Goal: Transaction & Acquisition: Purchase product/service

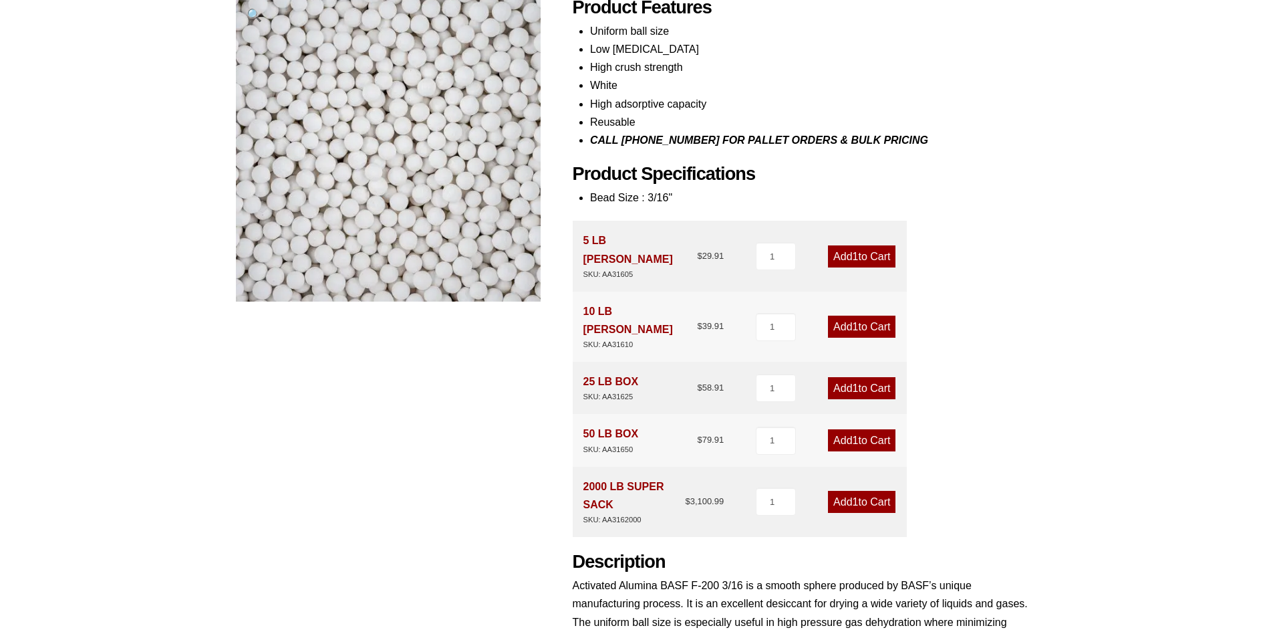
scroll to position [134, 0]
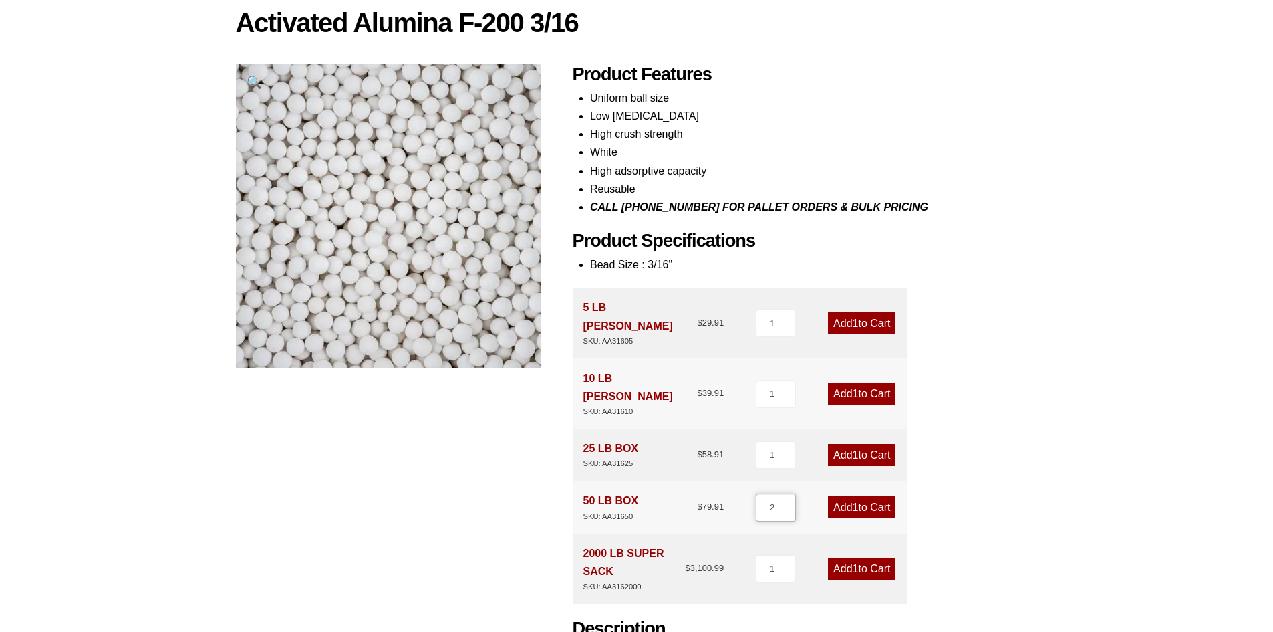
click at [787, 493] on input "2" at bounding box center [776, 507] width 40 height 28
click at [787, 493] on input "3" at bounding box center [776, 507] width 40 height 28
click at [787, 493] on input "4" at bounding box center [776, 507] width 40 height 28
click at [787, 493] on input "5" at bounding box center [776, 507] width 40 height 28
click at [787, 493] on input "6" at bounding box center [776, 507] width 40 height 28
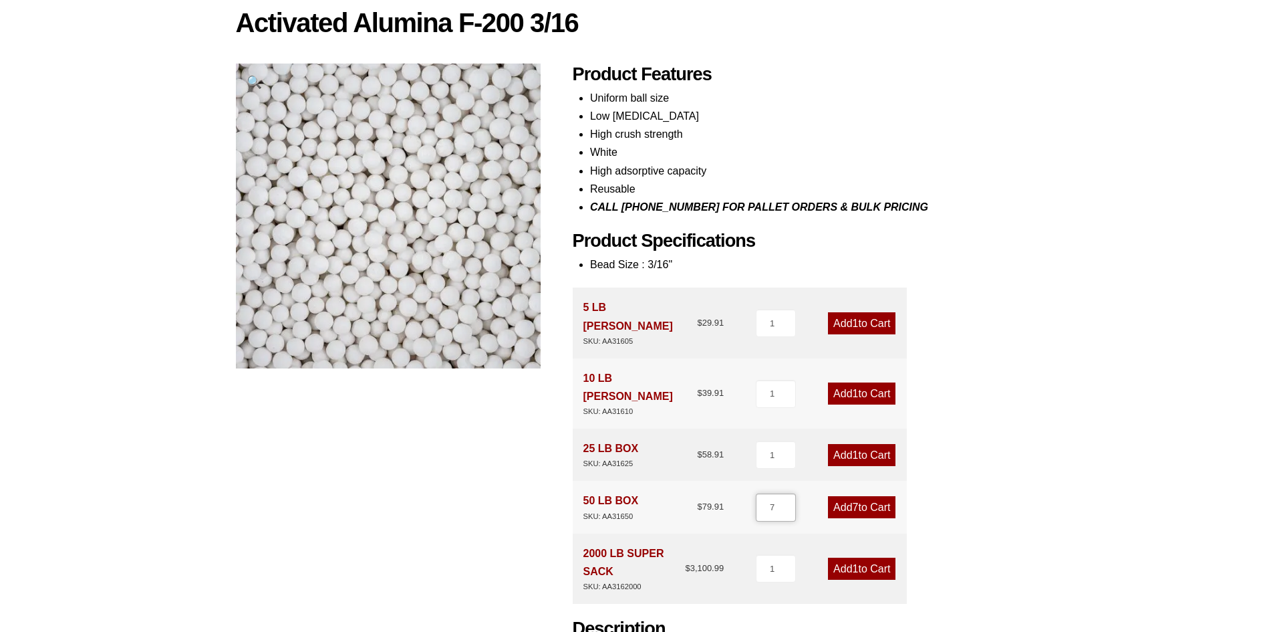
type input "7"
click at [787, 493] on input "7" at bounding box center [776, 507] width 40 height 28
click at [828, 496] on link "Add 7 to Cart" at bounding box center [862, 507] width 68 height 22
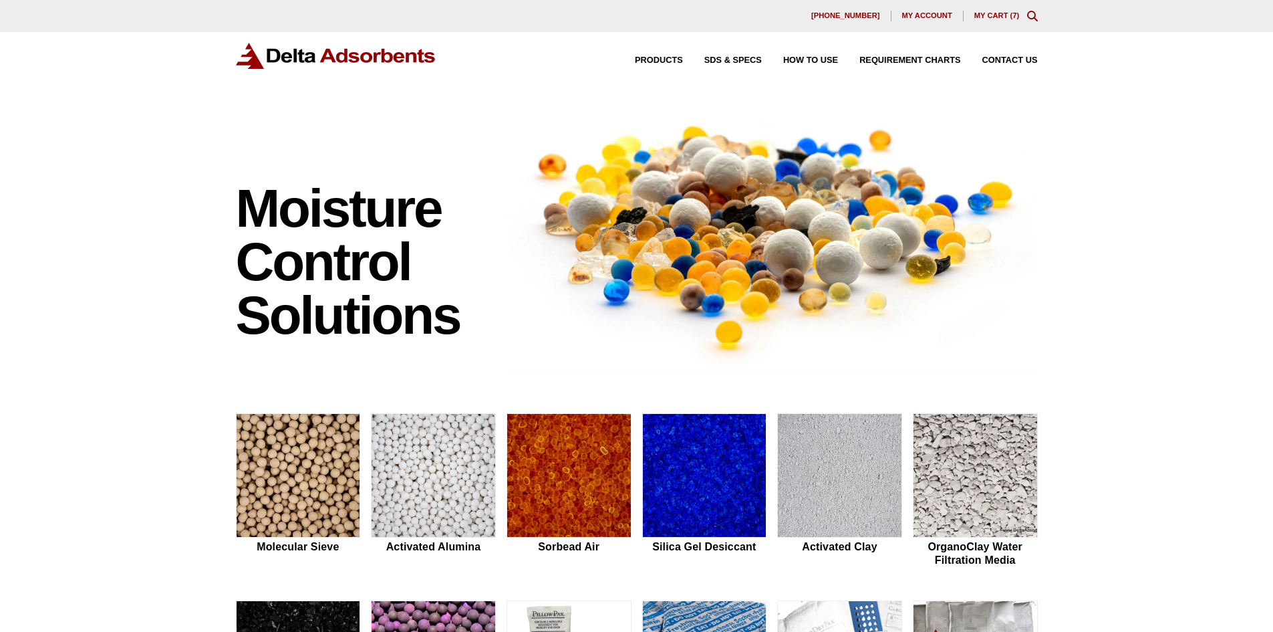
click at [989, 17] on link "My Cart ( 7 )" at bounding box center [997, 15] width 45 height 8
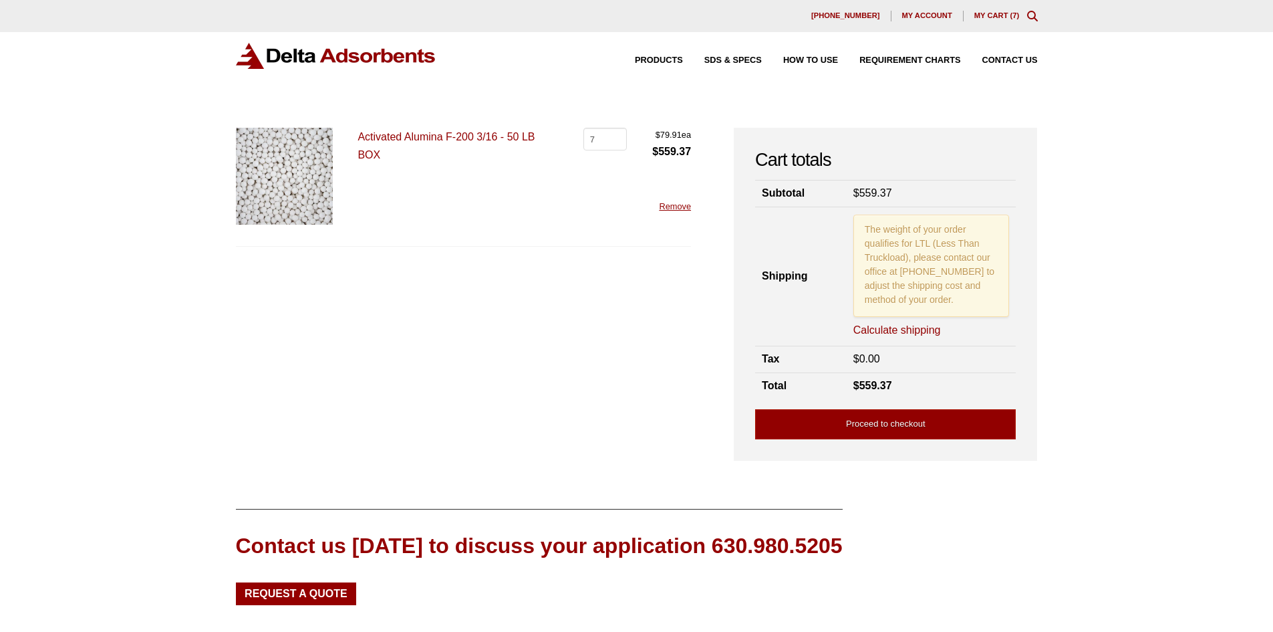
drag, startPoint x: 892, startPoint y: 329, endPoint x: 881, endPoint y: 330, distance: 11.4
click at [890, 329] on link "Calculate shipping" at bounding box center [898, 330] width 88 height 15
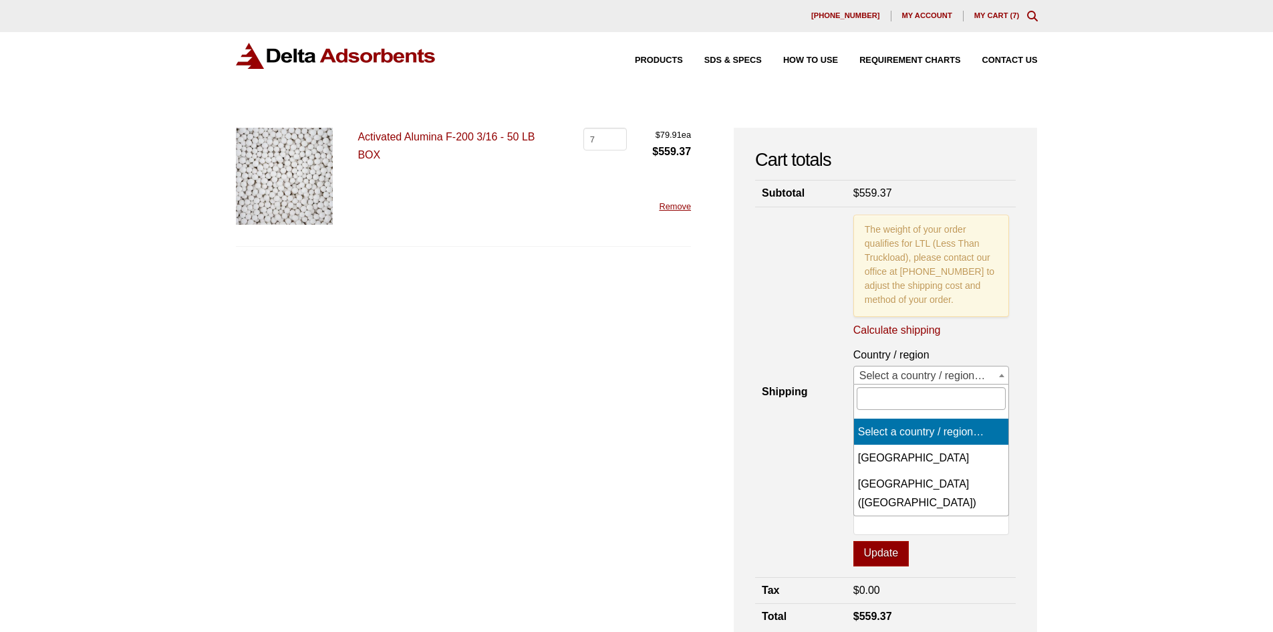
click at [999, 375] on b at bounding box center [1001, 375] width 5 height 3
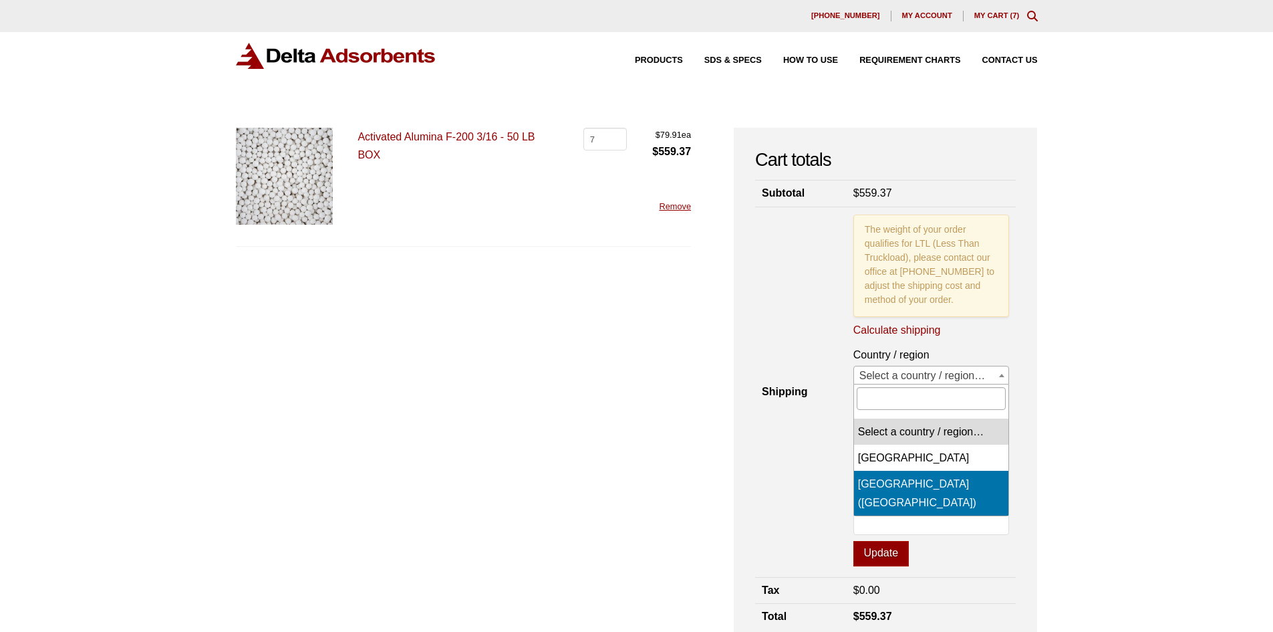
select select "US"
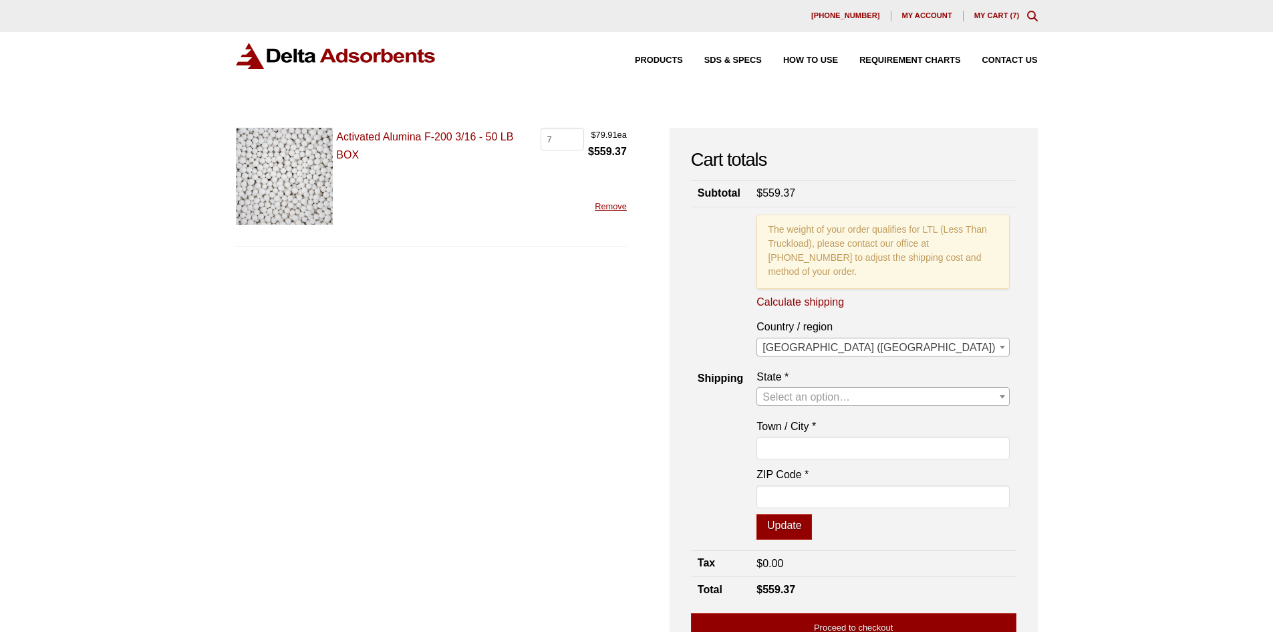
click at [949, 406] on span "Select an option…" at bounding box center [882, 397] width 251 height 19
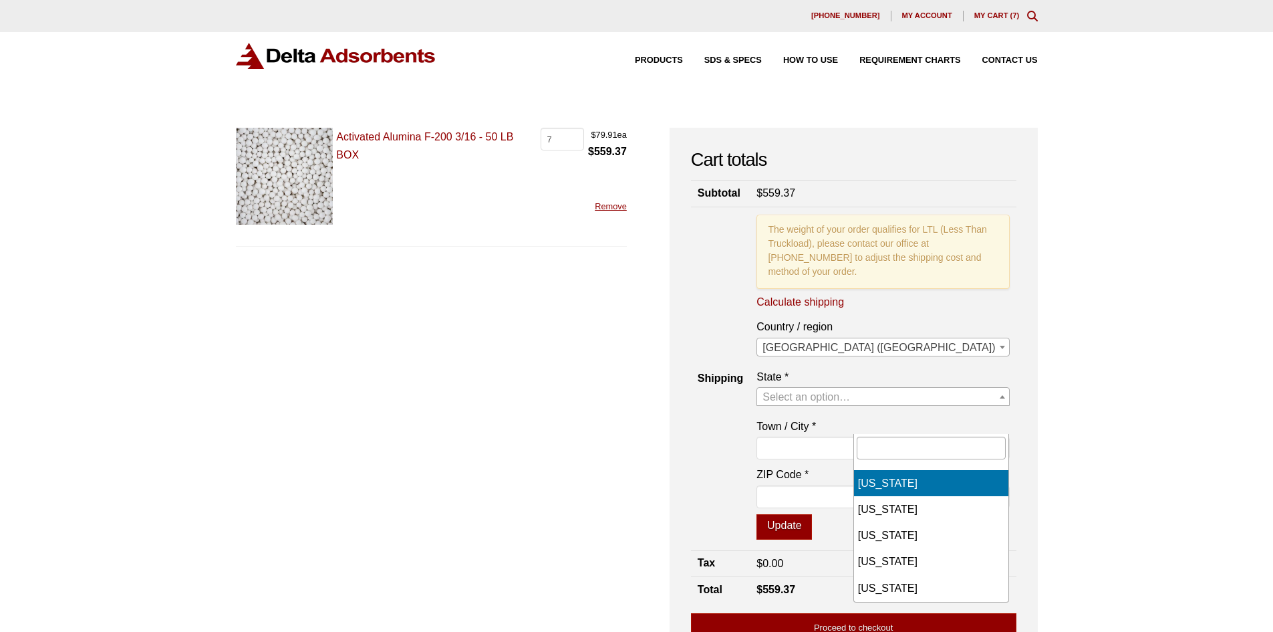
scroll to position [1136, 0]
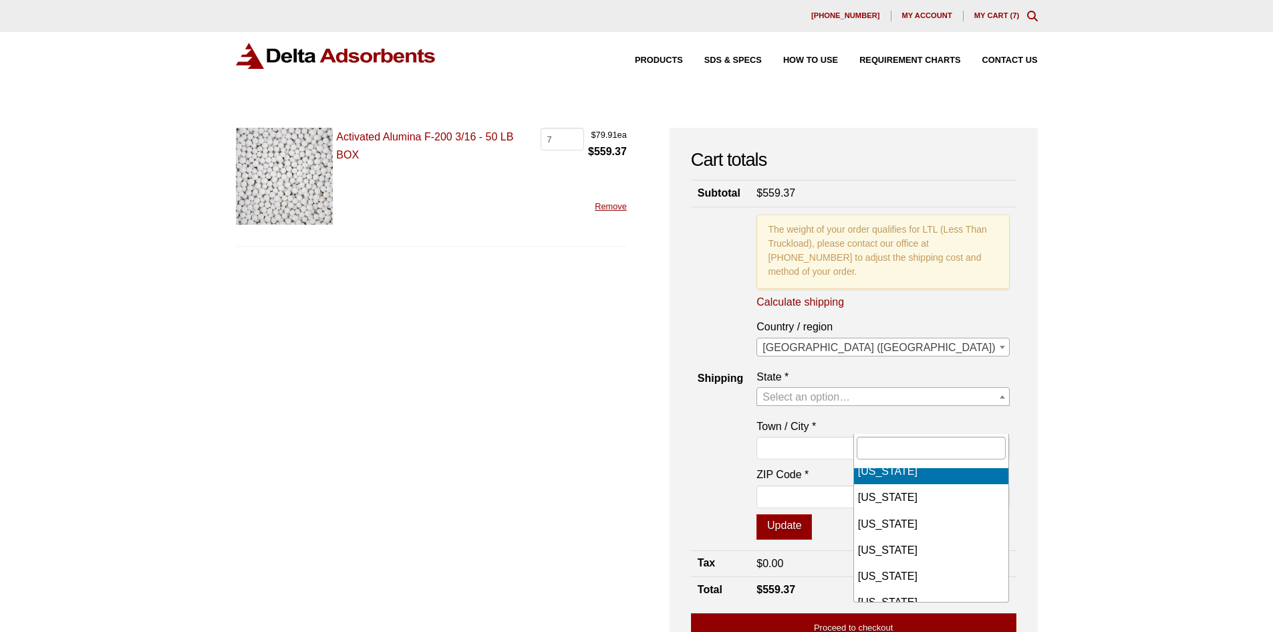
select select "[GEOGRAPHIC_DATA]"
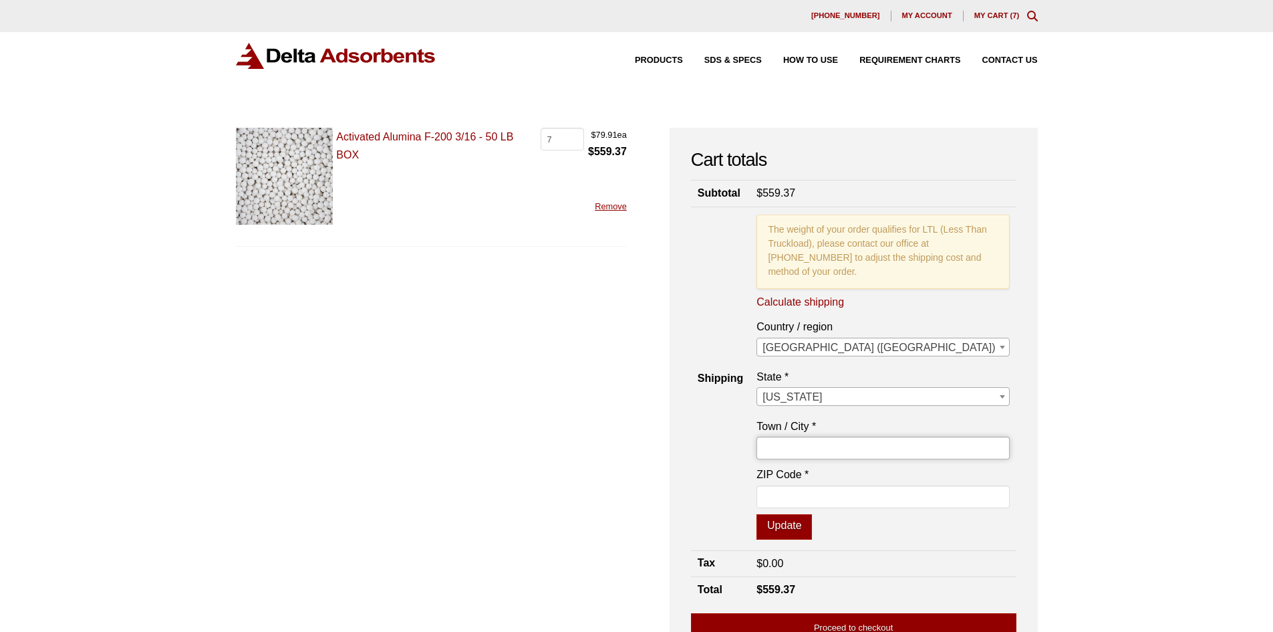
click at [898, 459] on input "Town / City *" at bounding box center [883, 448] width 253 height 23
type input "[PERSON_NAME]"
type input "79316"
click at [812, 539] on button "Update" at bounding box center [784, 526] width 55 height 25
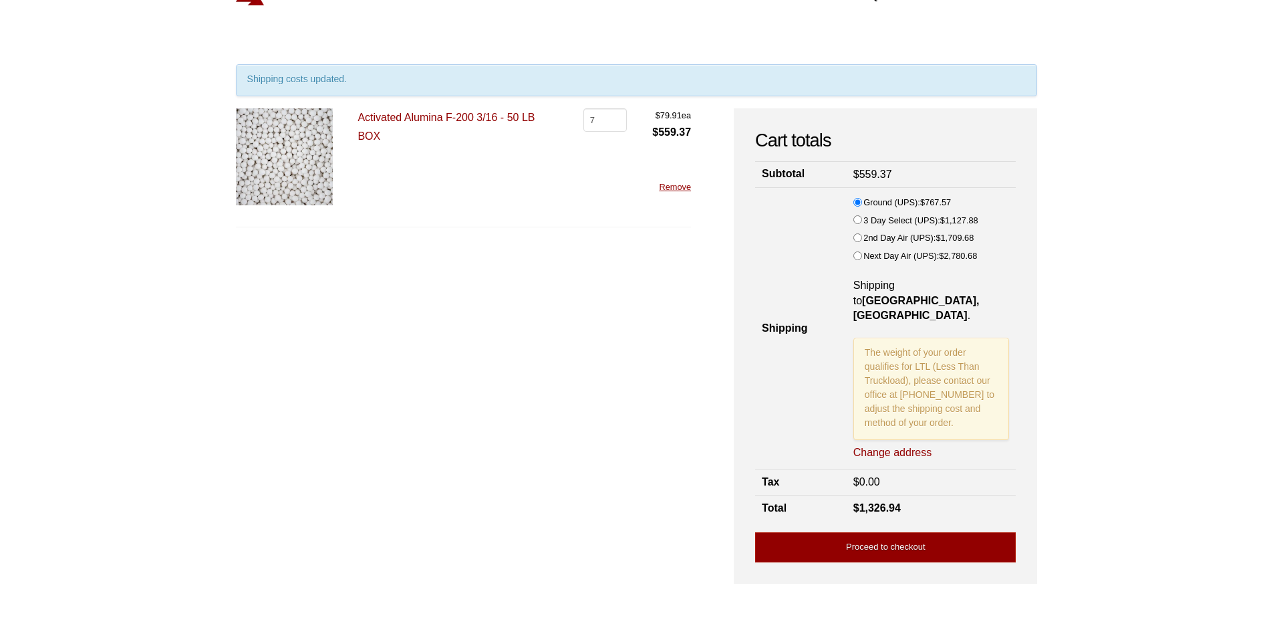
scroll to position [0, 0]
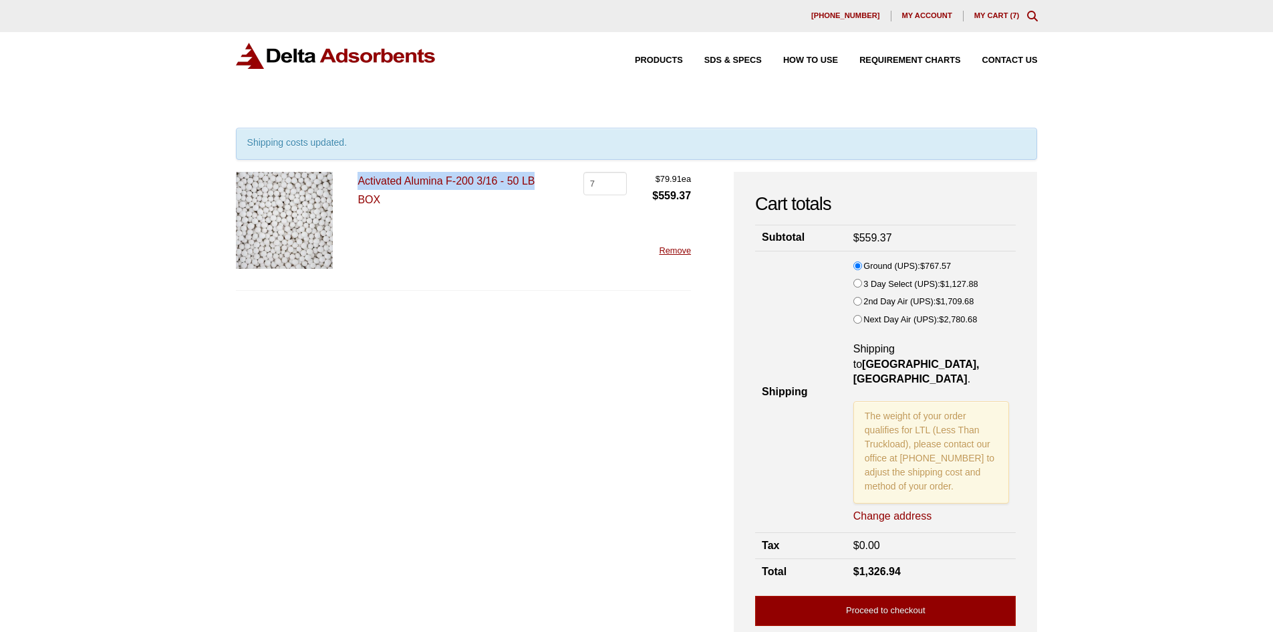
drag, startPoint x: 543, startPoint y: 183, endPoint x: 357, endPoint y: 183, distance: 185.8
click at [357, 183] on div "Activated Alumina F-200 3/16 - 50 LB BOX Activated Alumina F-200 3/16 - 50 LB B…" at bounding box center [464, 231] width 456 height 119
copy link "Activated Alumina F-200 3/16 - 50 LB"
